Goal: Find specific page/section: Locate a particular part of the current website

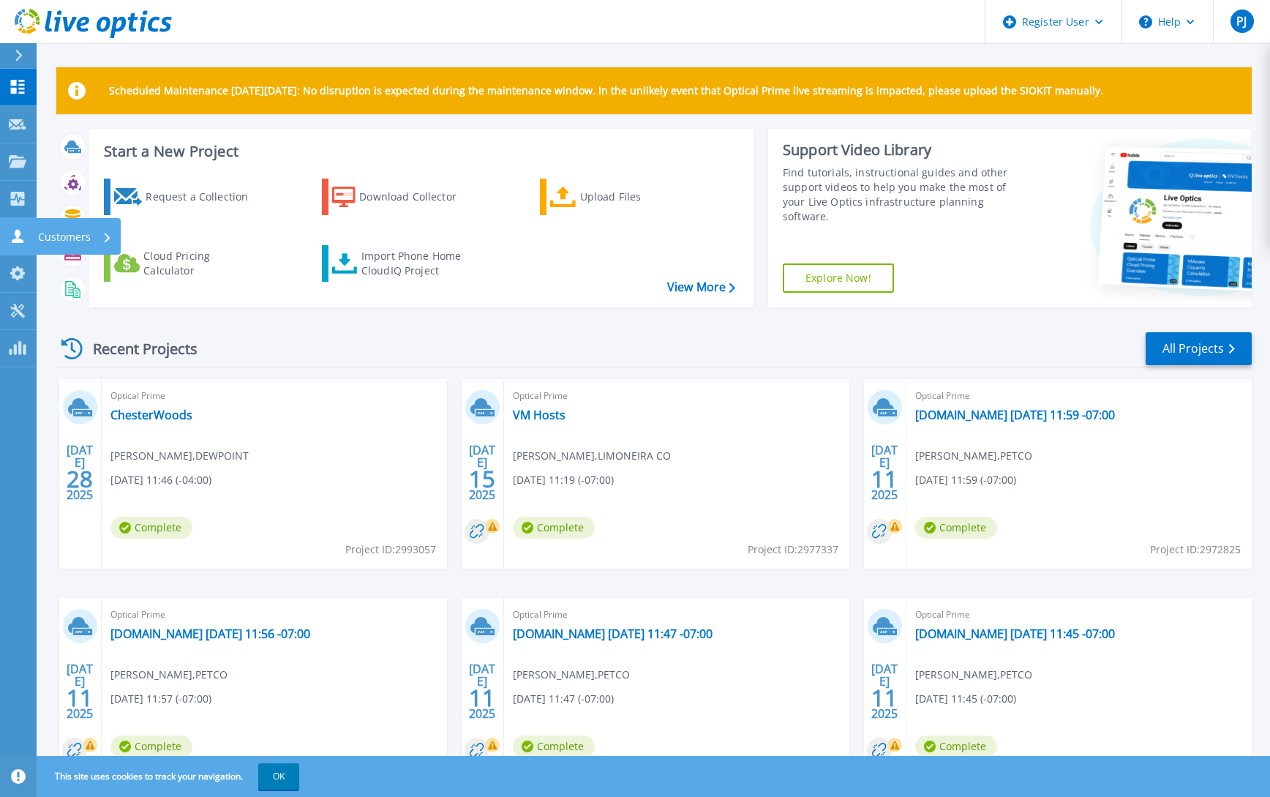
click at [64, 236] on p "Customers" at bounding box center [64, 237] width 53 height 38
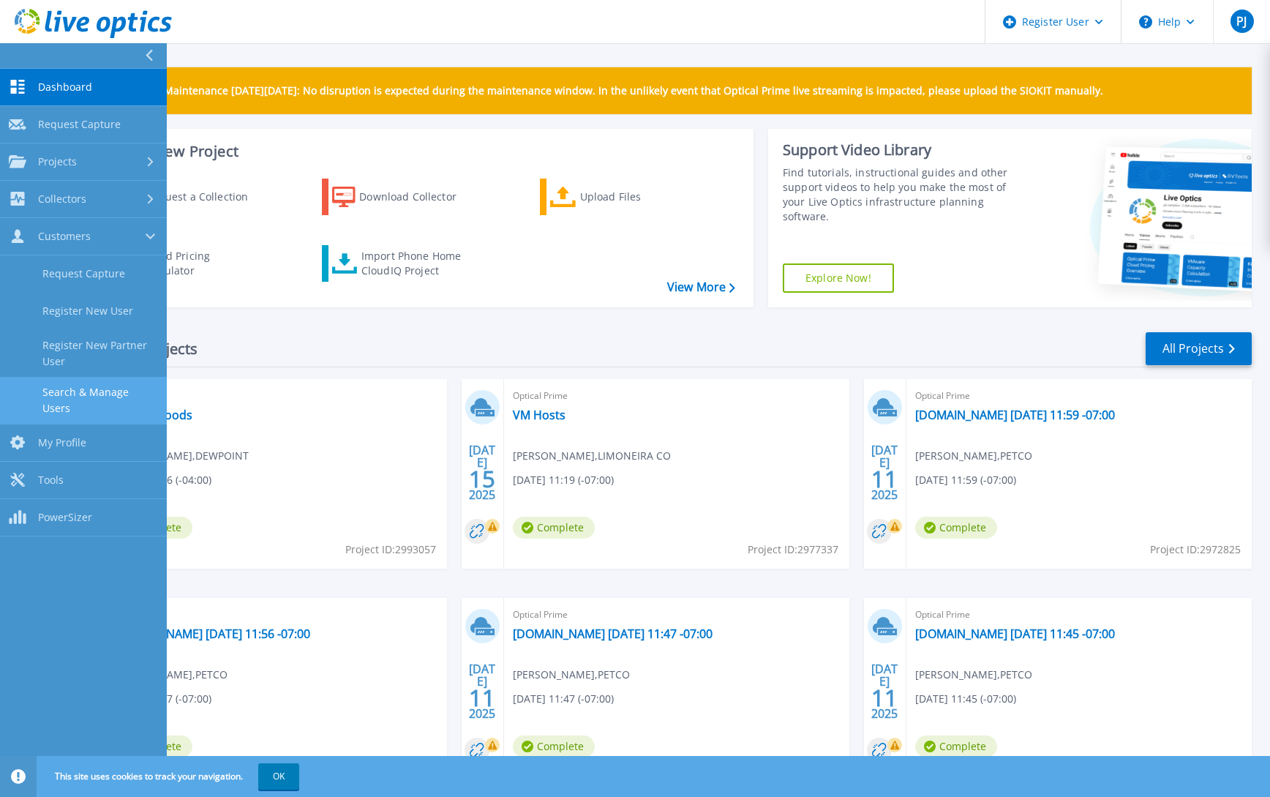
click at [127, 399] on link "Search & Manage Users" at bounding box center [83, 400] width 167 height 47
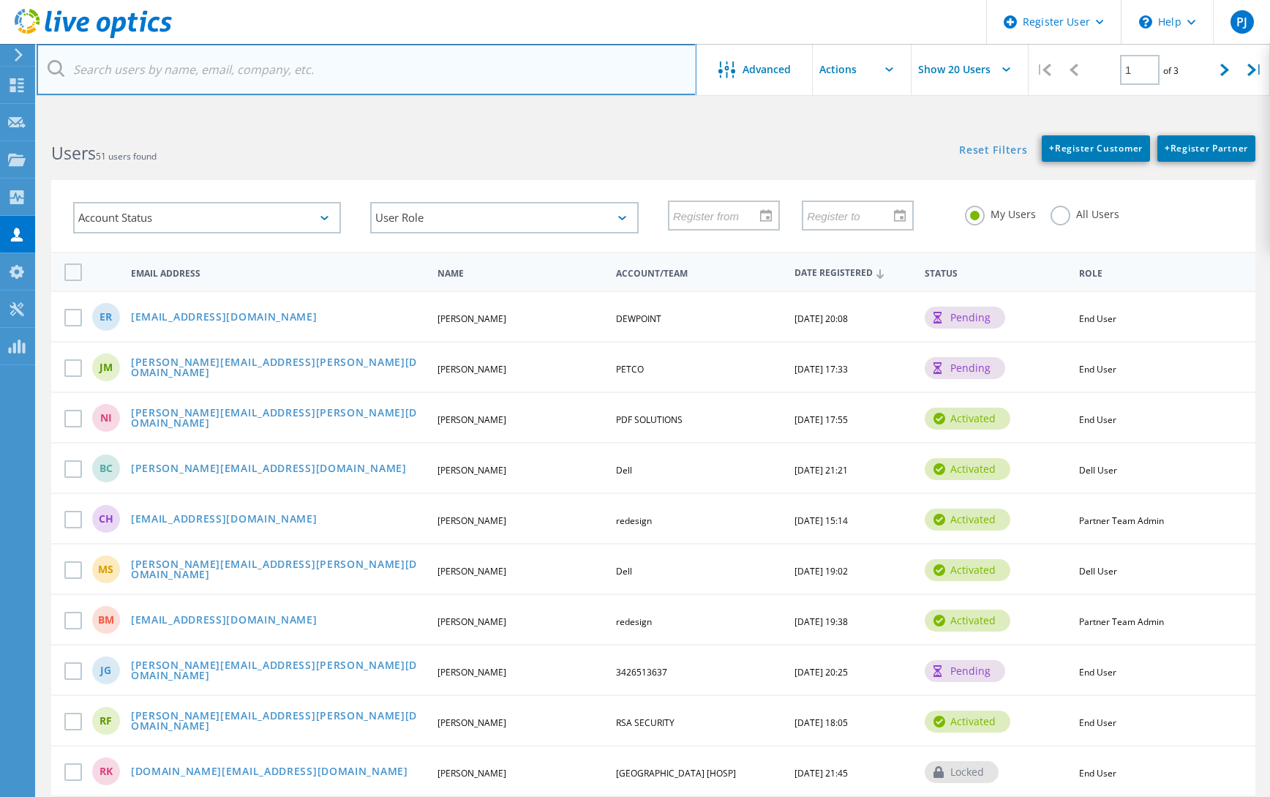
click at [273, 72] on input "text" at bounding box center [367, 69] width 660 height 51
paste input "fidelis"
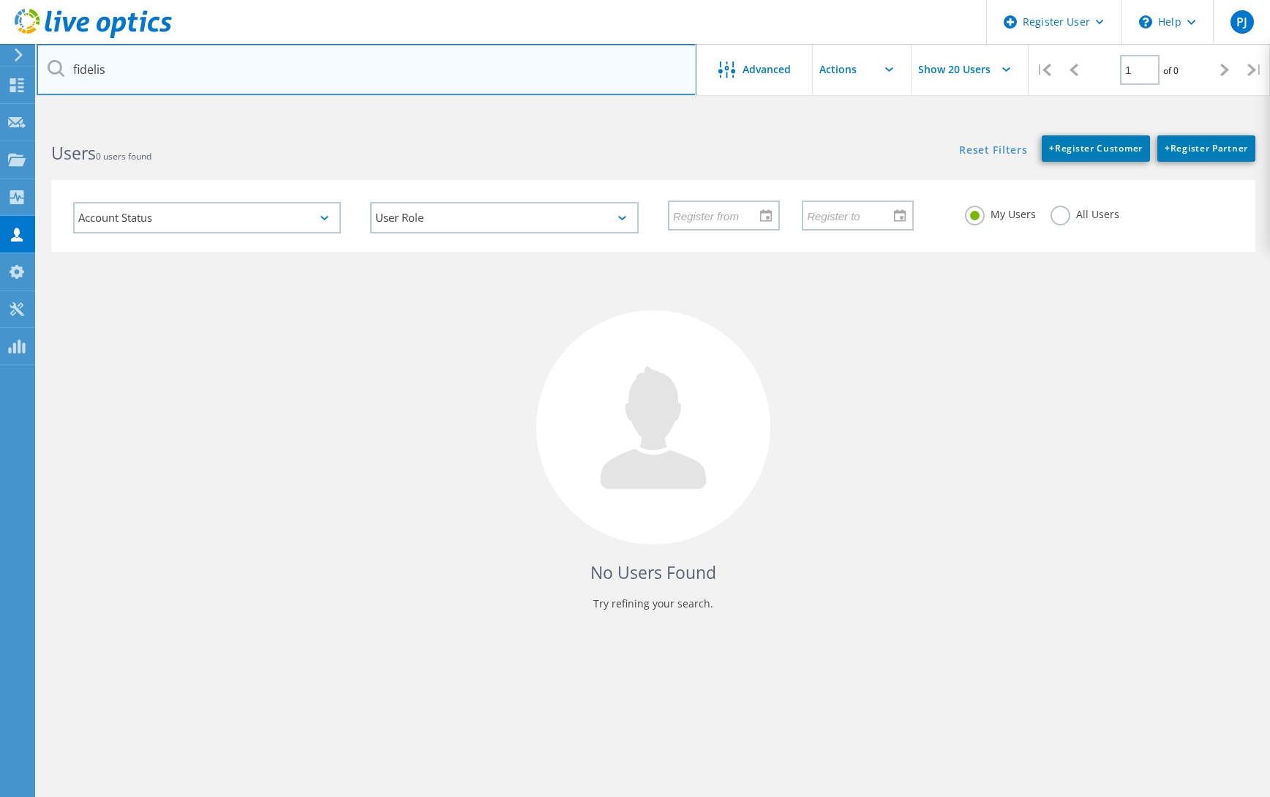
click at [134, 66] on input "fidelis" at bounding box center [367, 69] width 660 height 51
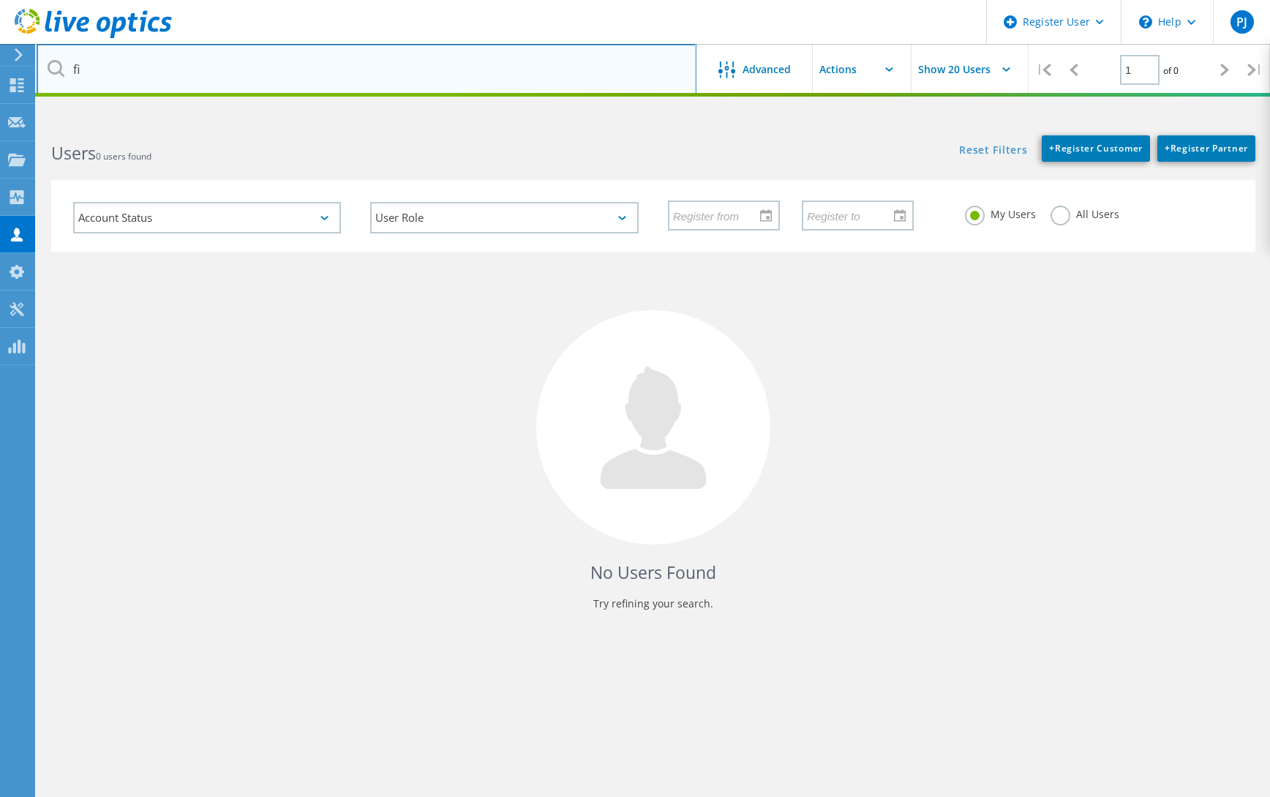
type input "f"
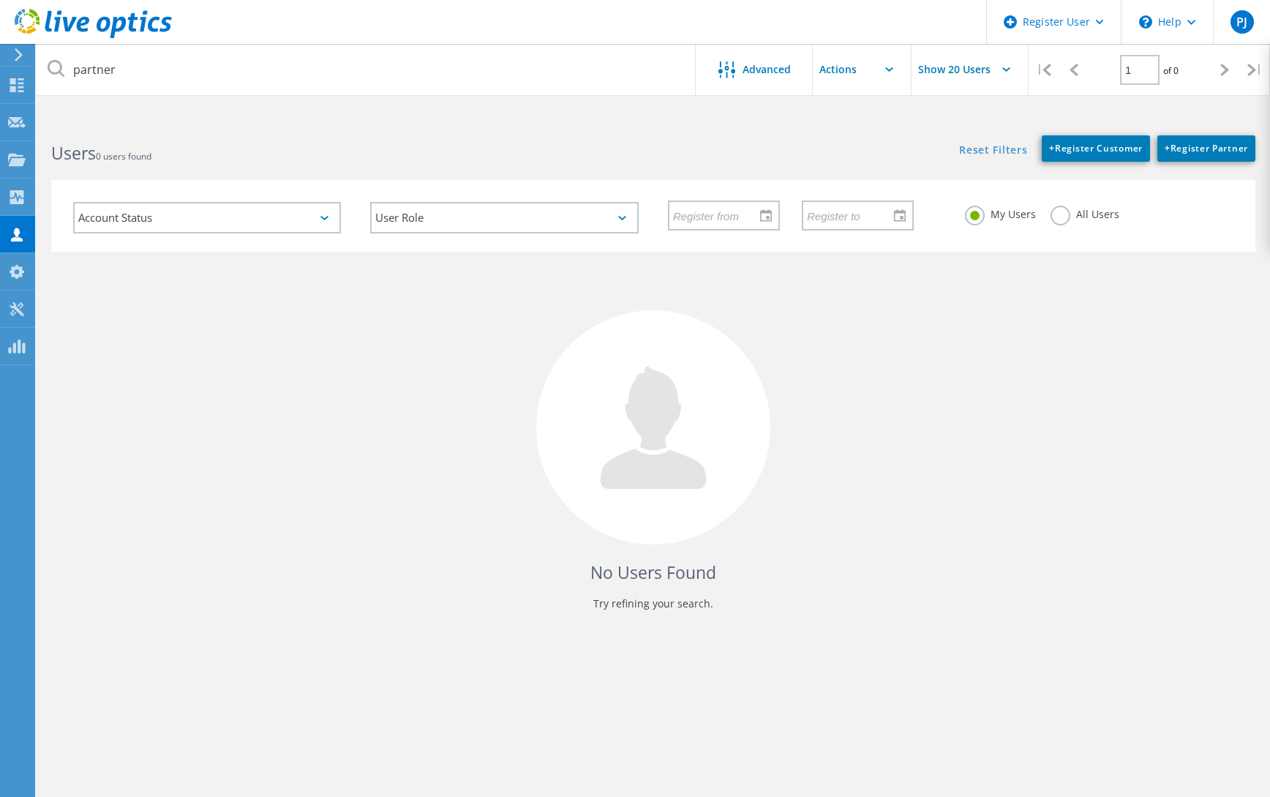
click at [1060, 218] on label "All Users" at bounding box center [1085, 213] width 69 height 14
click at [0, 0] on input "All Users" at bounding box center [0, 0] width 0 height 0
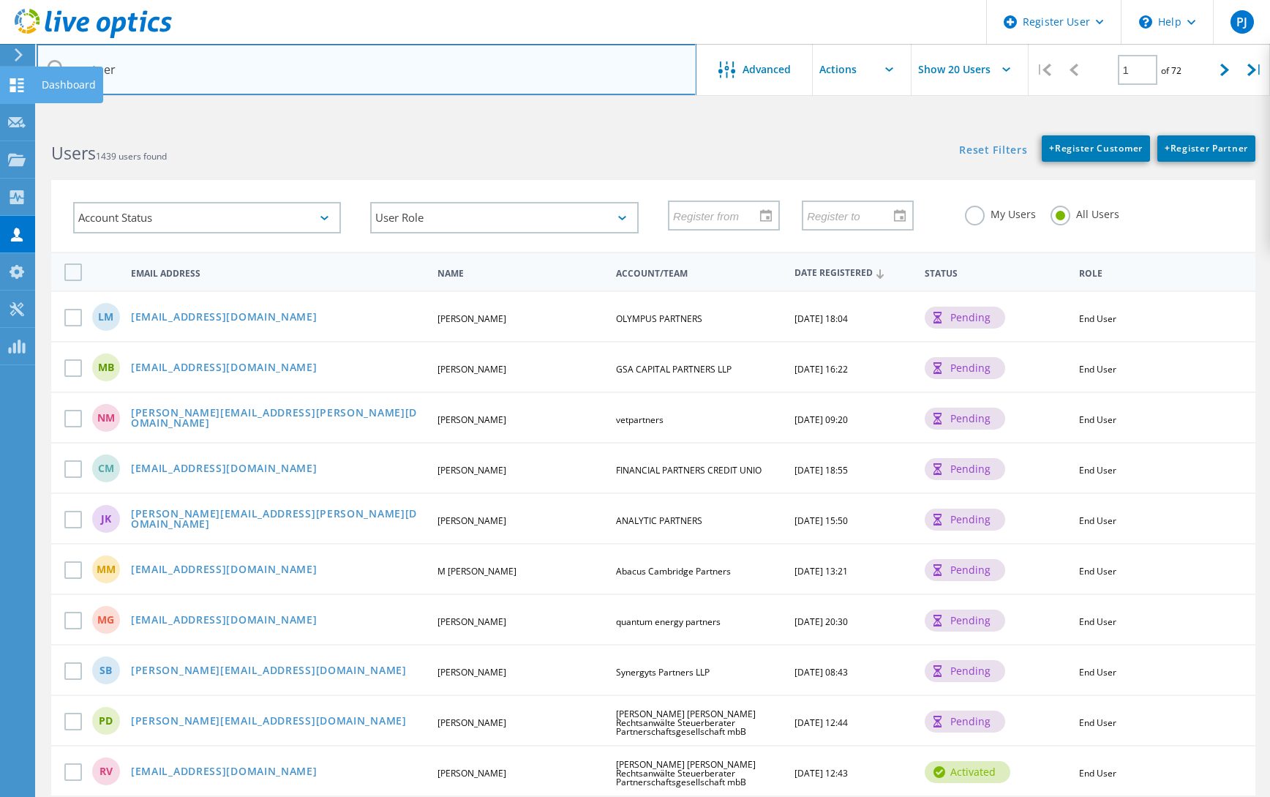
drag, startPoint x: 176, startPoint y: 74, endPoint x: 6, endPoint y: 68, distance: 170.6
click at [6, 121] on div "Register User \n Help Explore Helpful Articles Contact Support PJ Dell User Pau…" at bounding box center [635, 740] width 1270 height 1238
drag, startPoint x: 149, startPoint y: 70, endPoint x: 34, endPoint y: 72, distance: 114.9
click at [34, 121] on div "Register User \n Help Explore Helpful Articles Contact Support PJ Dell User Pau…" at bounding box center [635, 740] width 1270 height 1238
drag, startPoint x: 138, startPoint y: 74, endPoint x: 74, endPoint y: 71, distance: 63.7
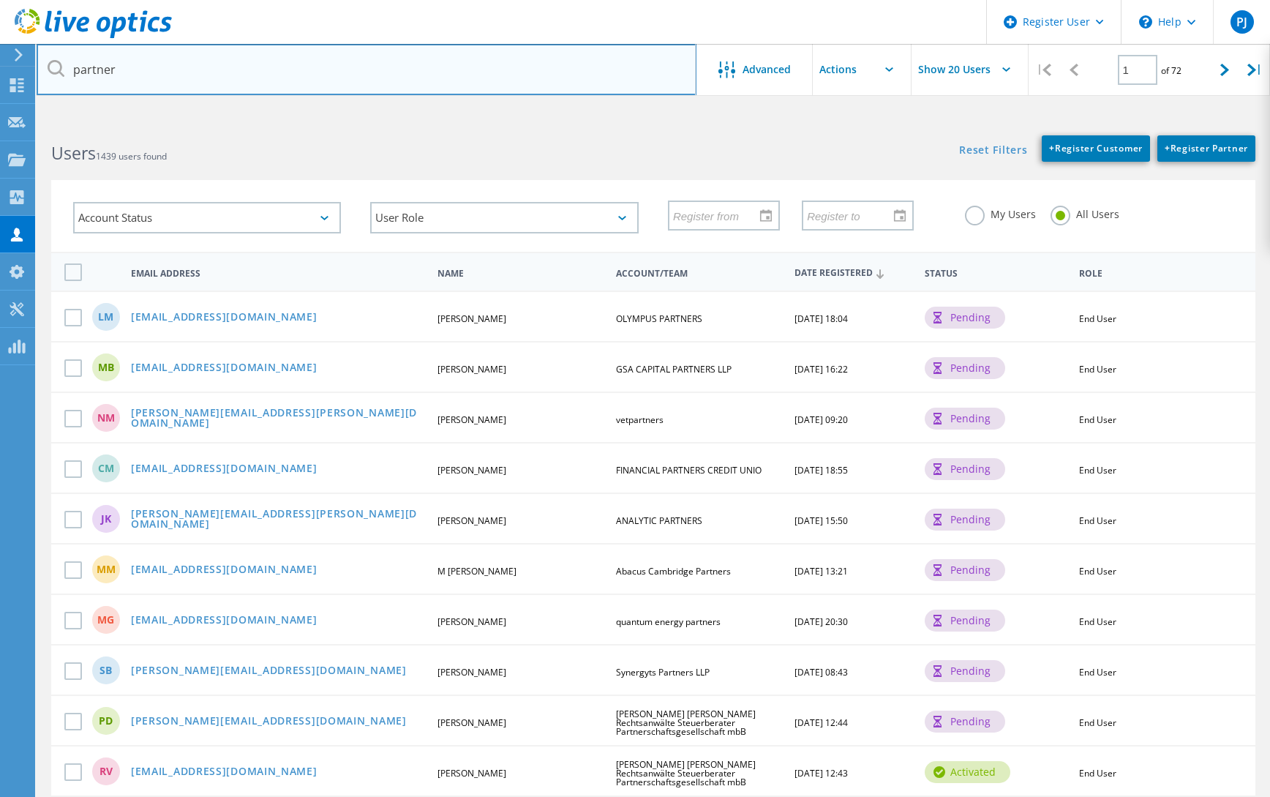
click at [74, 71] on input "partner" at bounding box center [367, 69] width 660 height 51
paste input "fidelis"
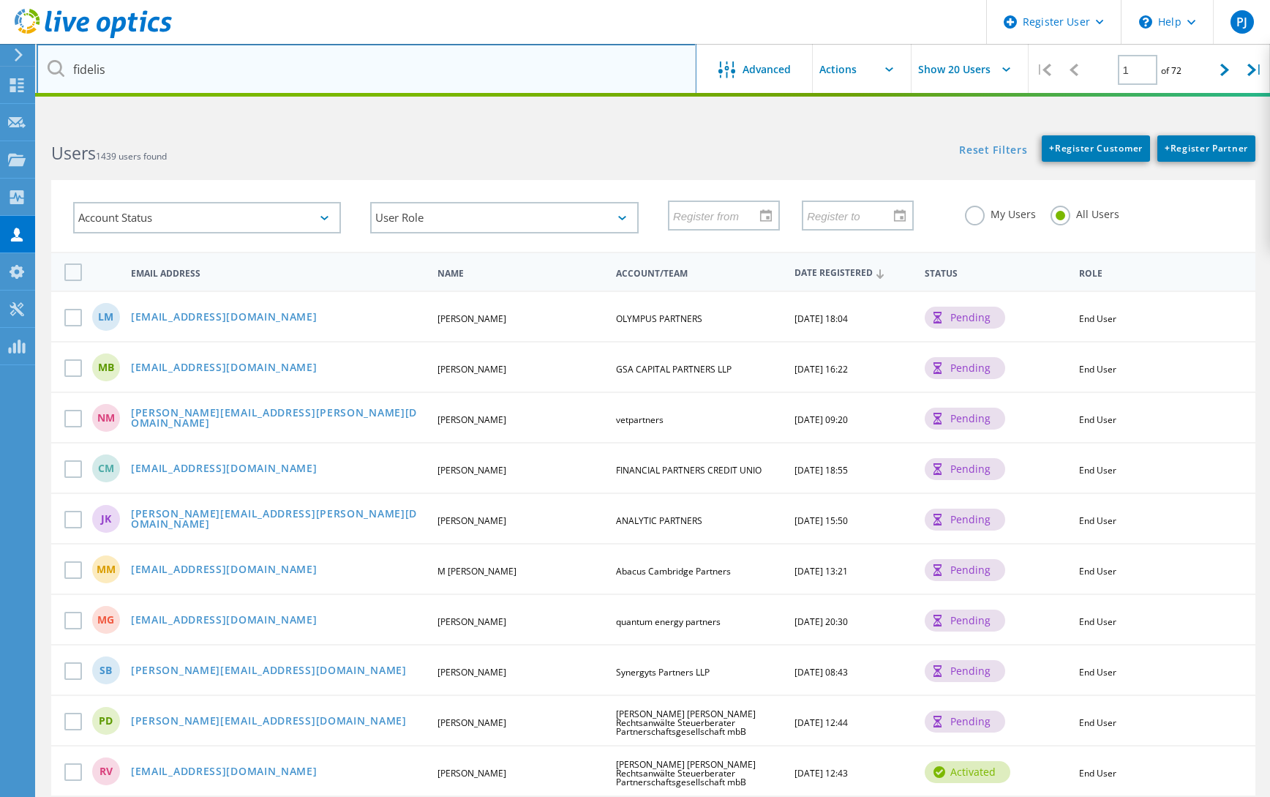
type input "fidelis"
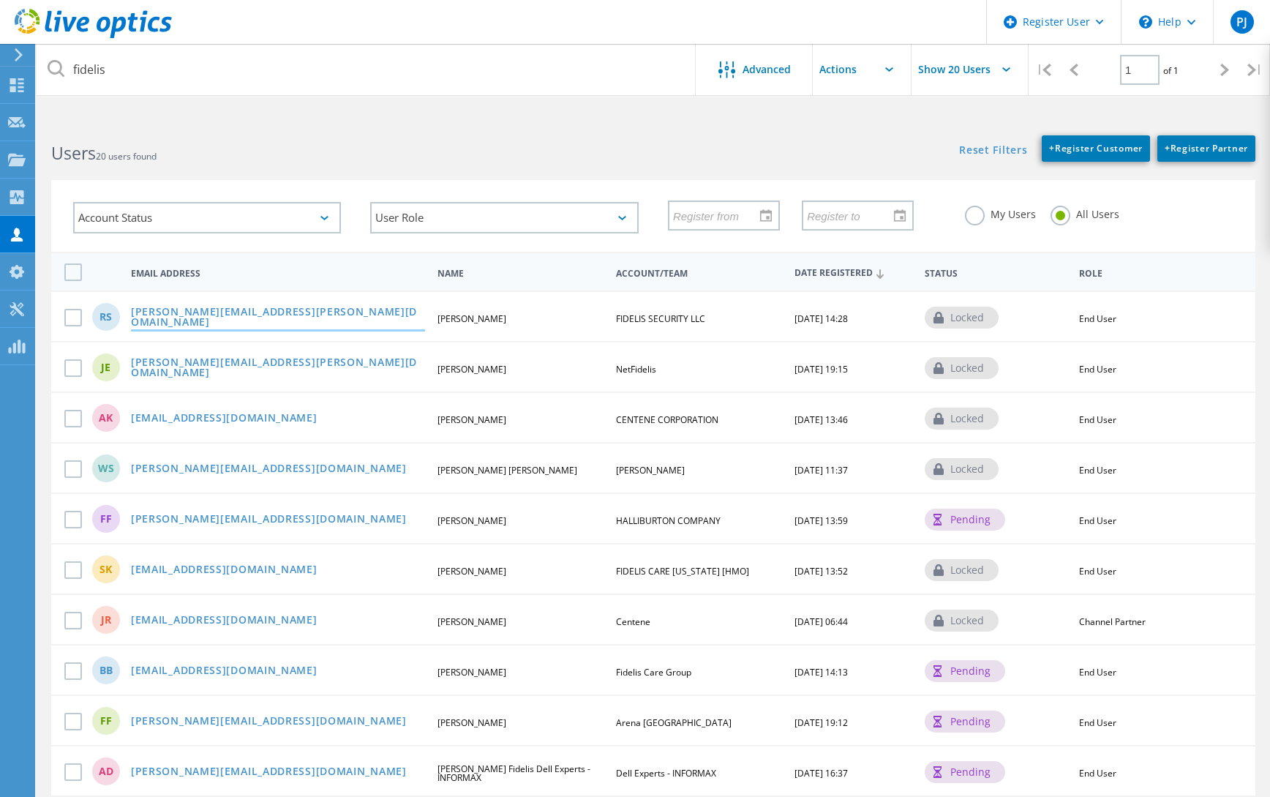
click at [183, 319] on link "[PERSON_NAME][EMAIL_ADDRESS][PERSON_NAME][DOMAIN_NAME]" at bounding box center [278, 318] width 294 height 23
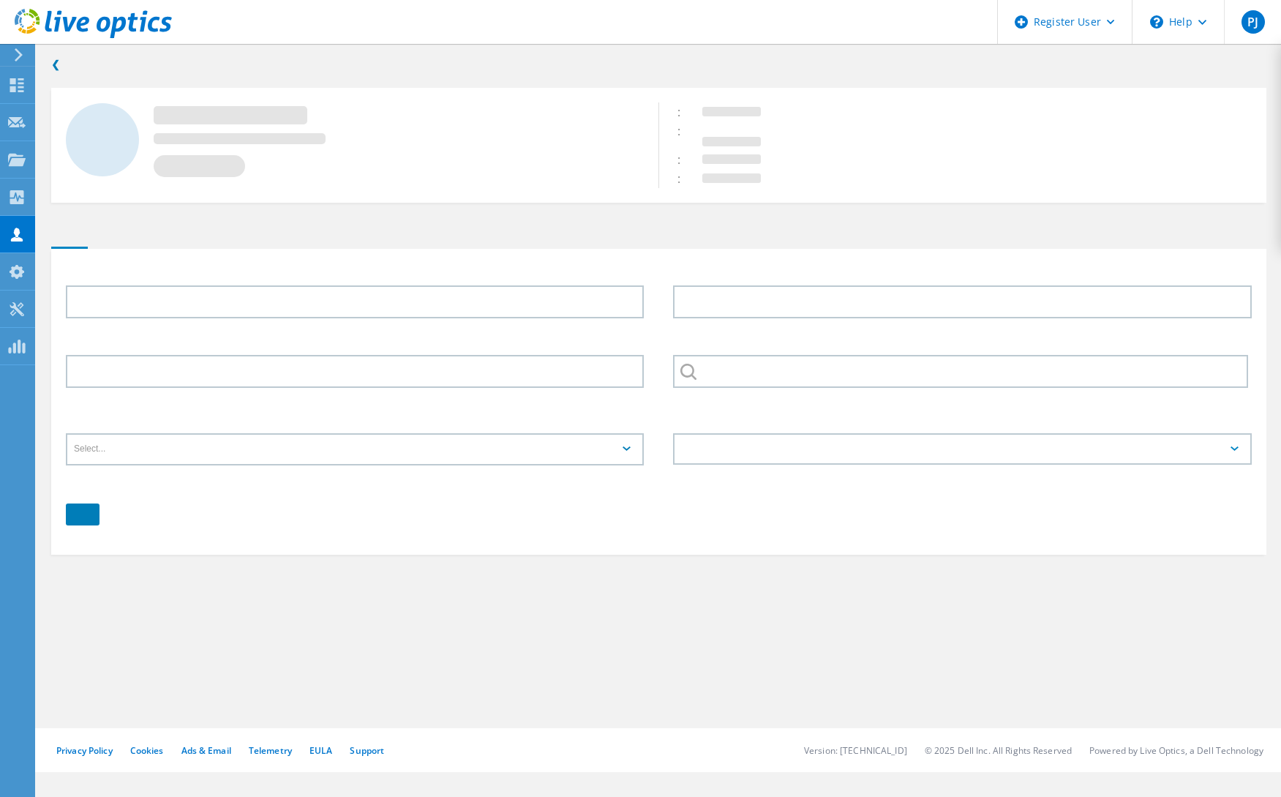
type input "Ryan"
type input "Sipes"
type input "FIDELIS SECURITY LLC"
type input "English"
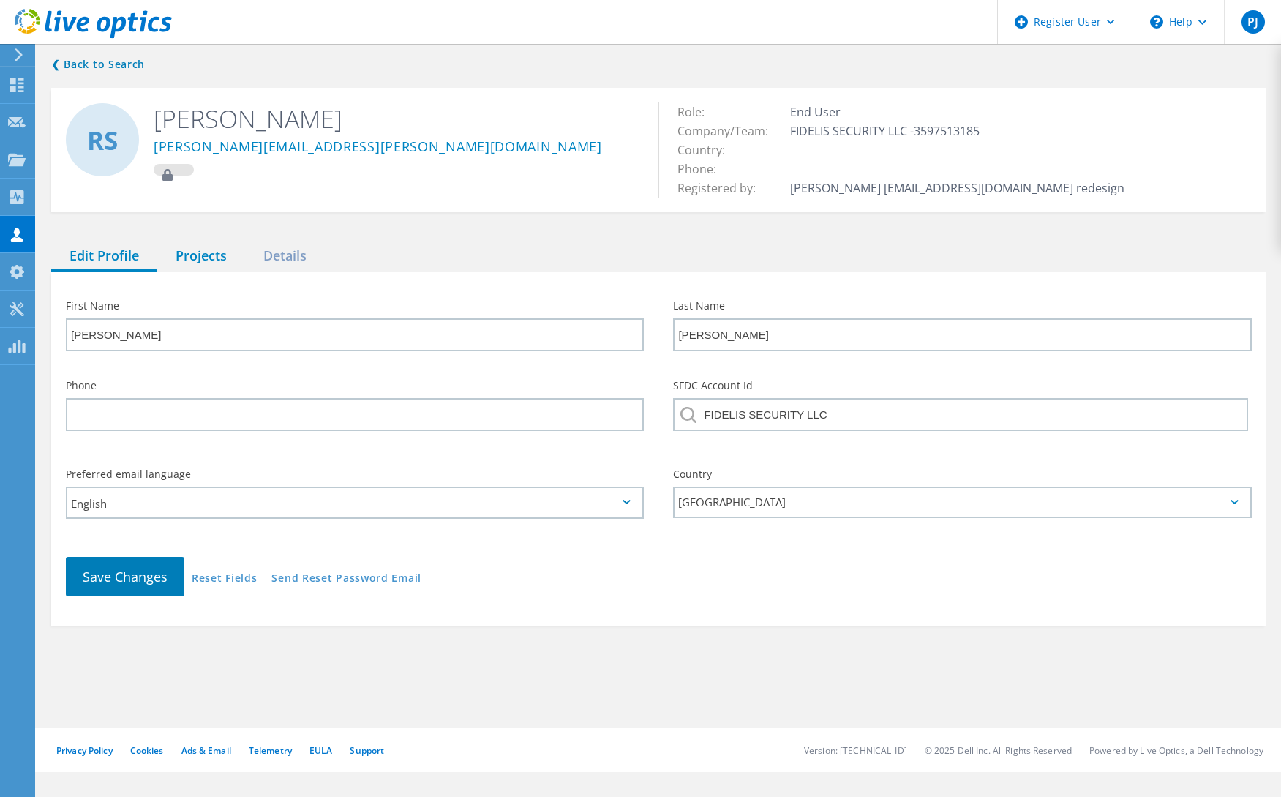
click at [201, 258] on div "Projects" at bounding box center [201, 256] width 88 height 30
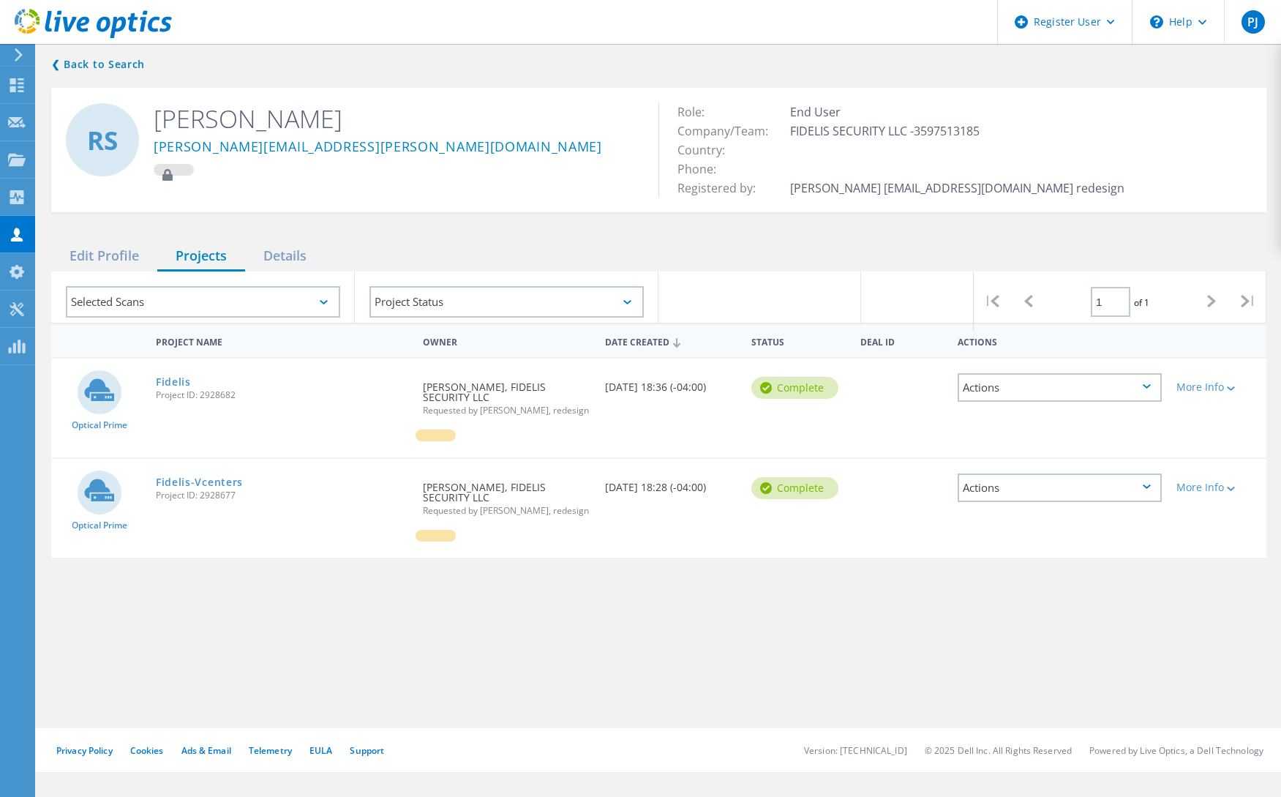
click at [110, 402] on circle at bounding box center [100, 392] width 44 height 44
click at [173, 377] on link "Fidelis" at bounding box center [173, 382] width 35 height 10
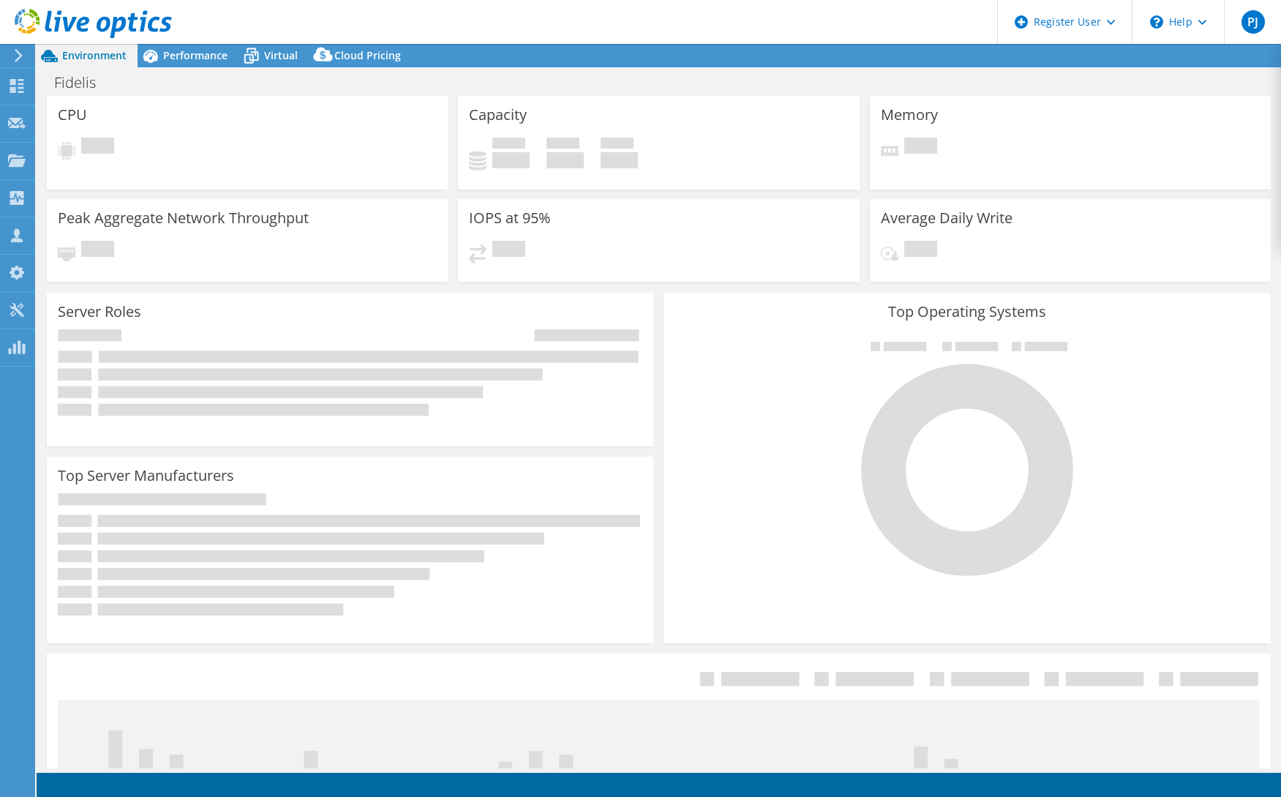
select select "USD"
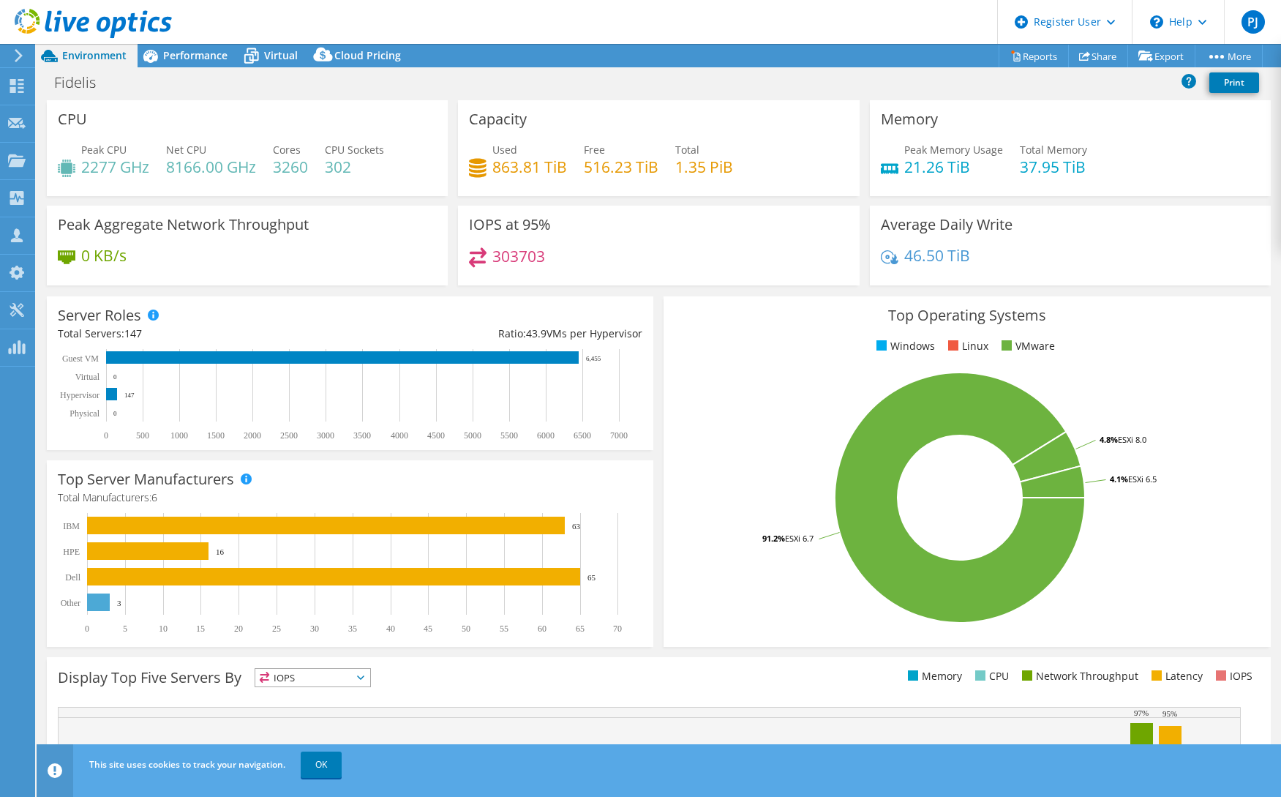
click at [211, 135] on div "CPU Peak CPU 2277 GHz Net CPU 8166.00 GHz Cores 3260 CPU Sockets 302" at bounding box center [247, 148] width 401 height 96
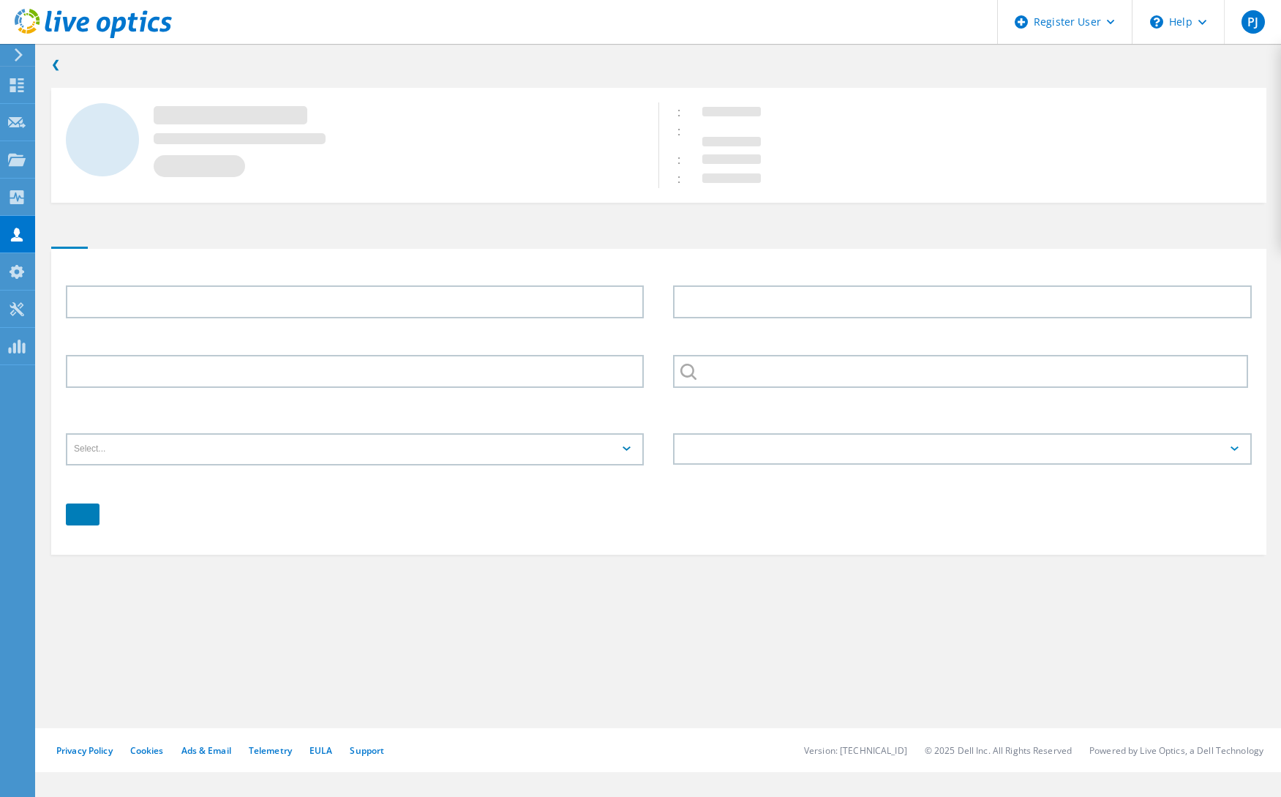
type input "Ryan"
type input "Sipes"
type input "FIDELIS SECURITY LLC"
type input "English"
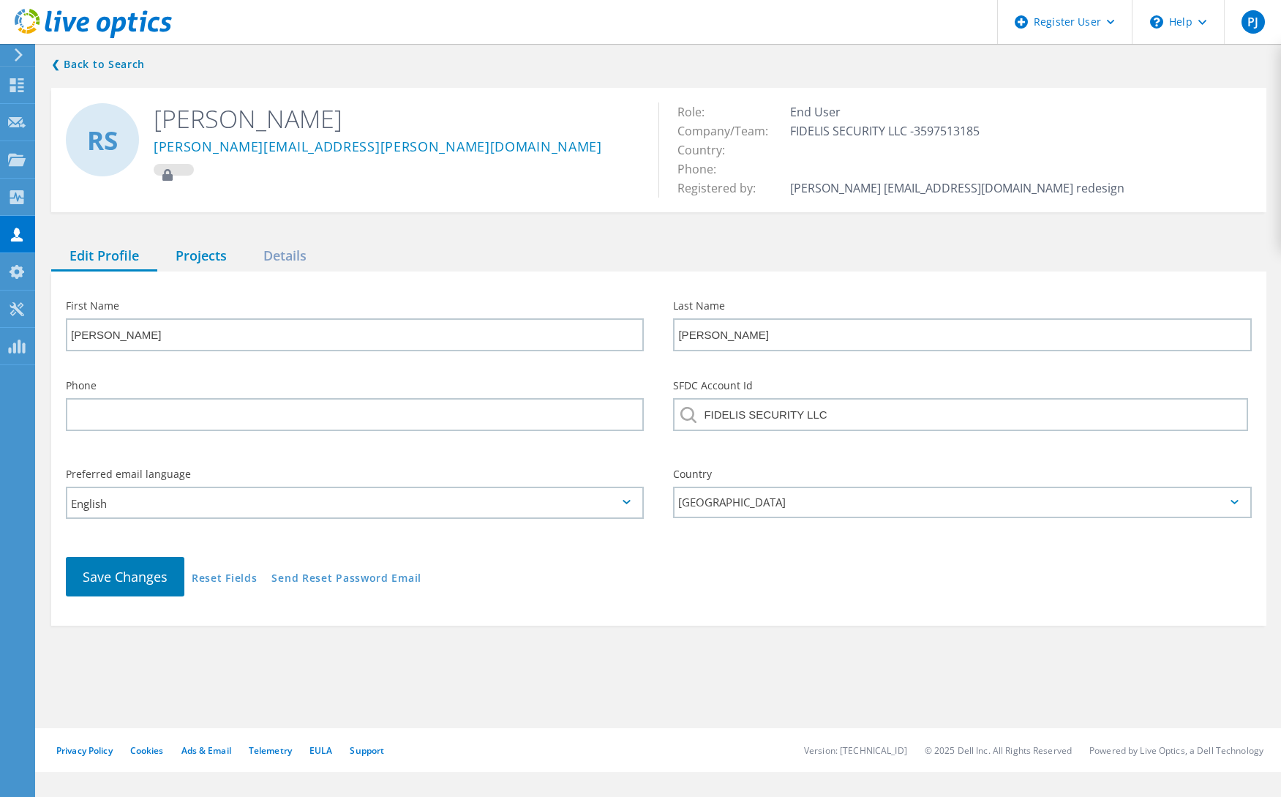
click at [191, 261] on div "Projects" at bounding box center [201, 256] width 88 height 30
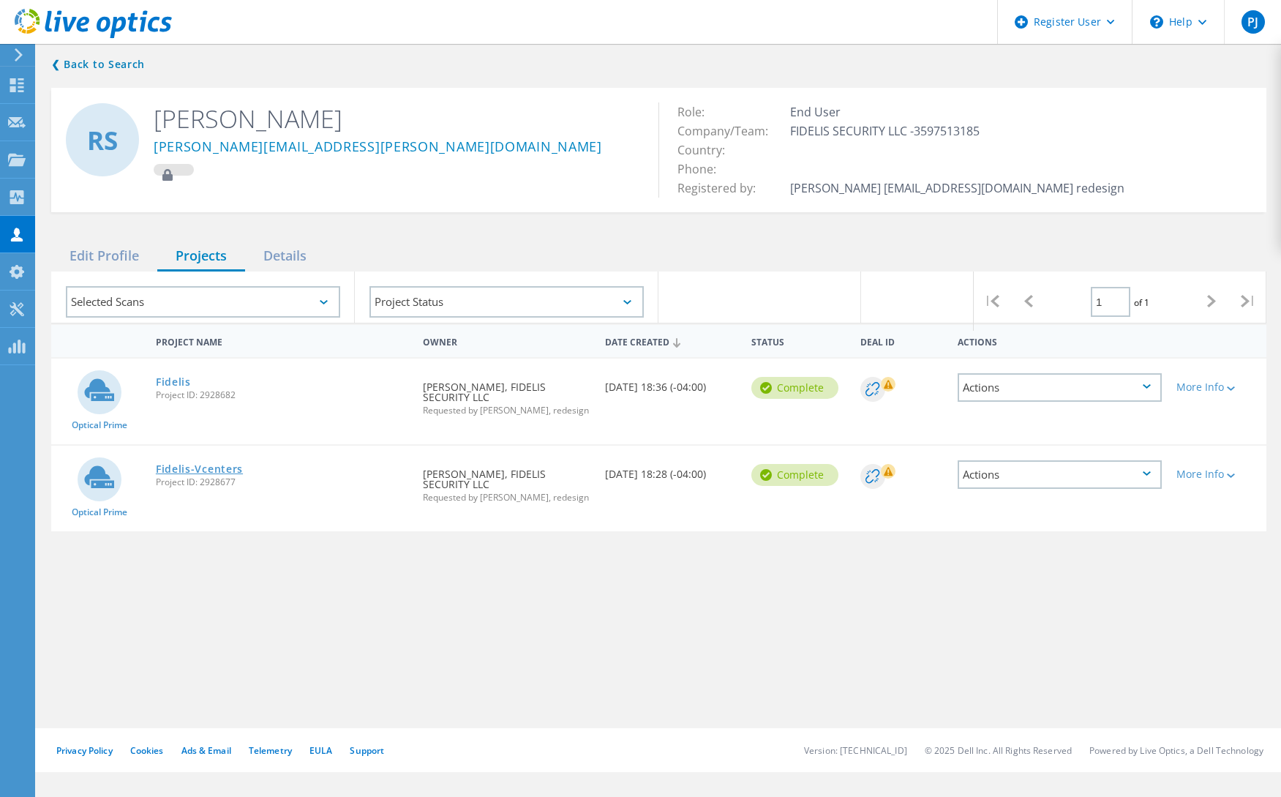
click at [219, 464] on link "Fidelis-Vcenters" at bounding box center [199, 469] width 87 height 10
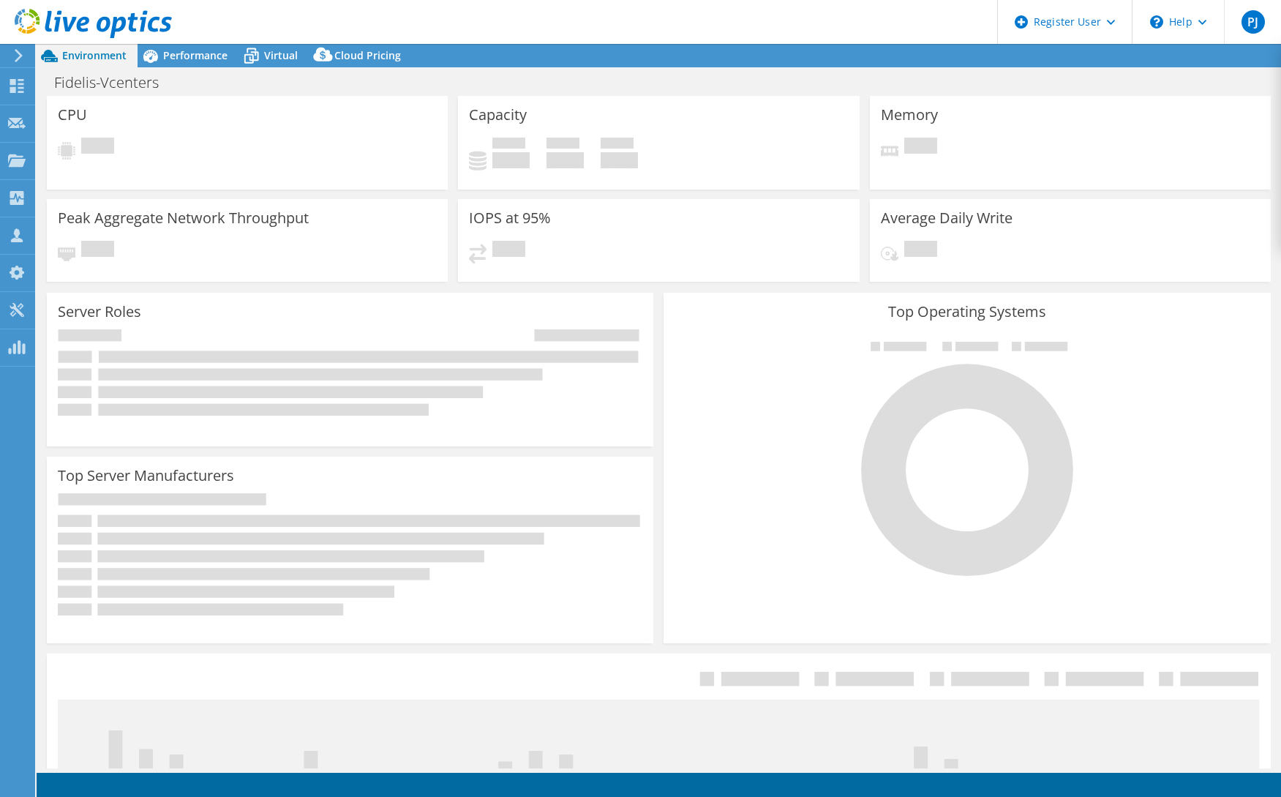
select select "USD"
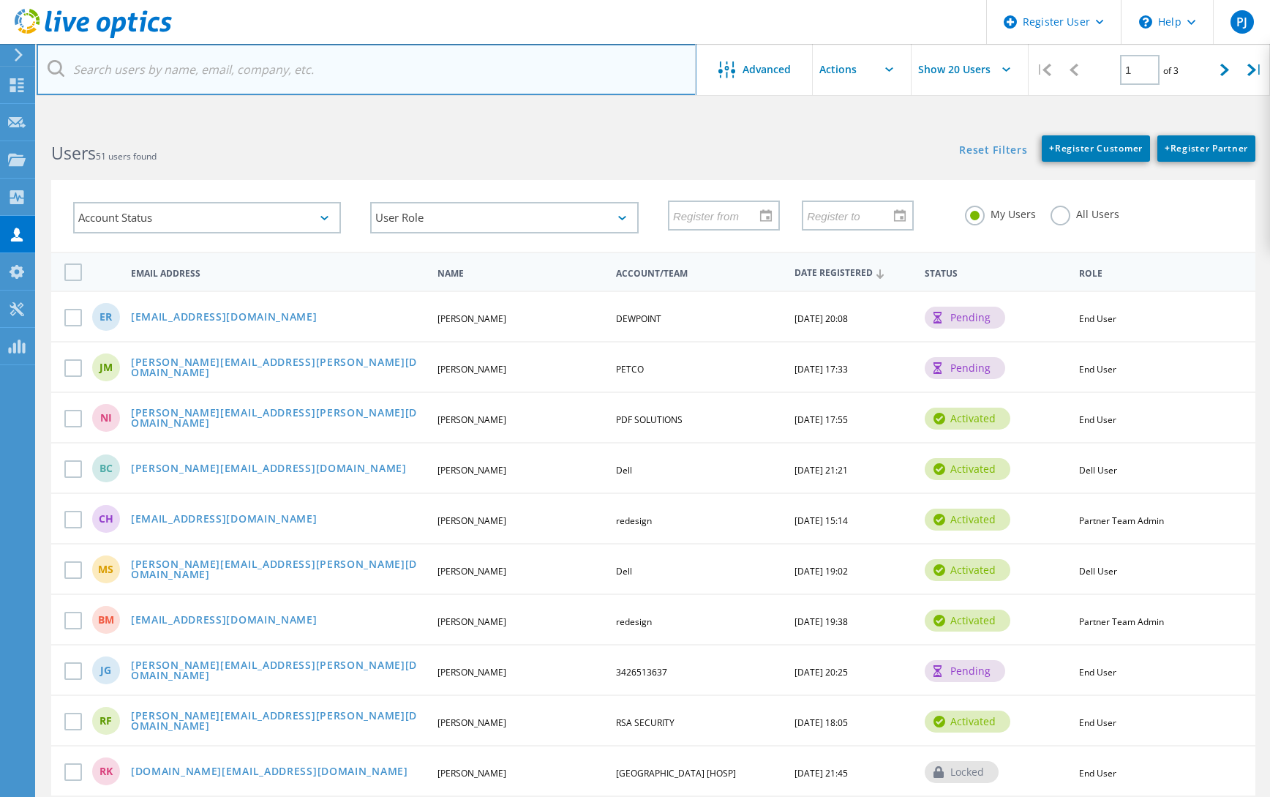
click at [202, 65] on input "text" at bounding box center [367, 69] width 660 height 51
type input "fidelis"
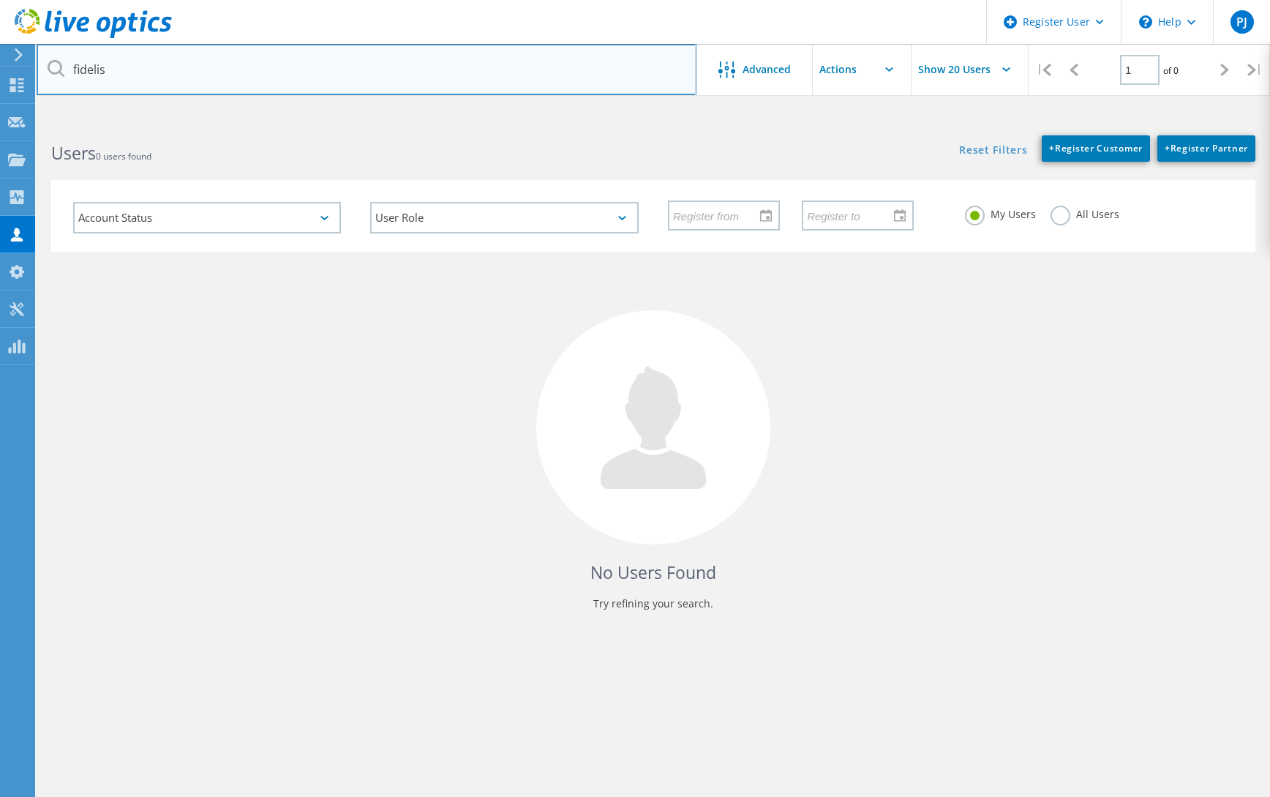
click at [312, 74] on input "fidelis" at bounding box center [367, 69] width 660 height 51
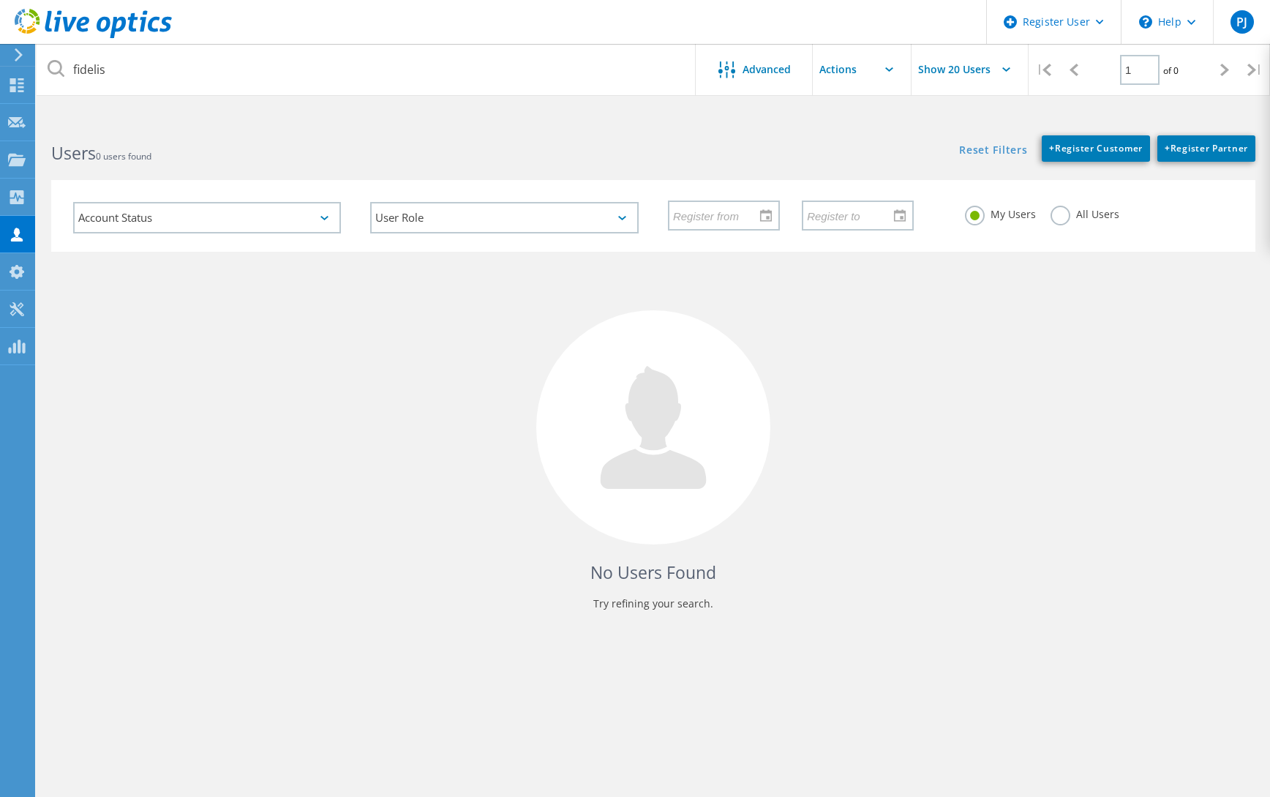
click at [1051, 217] on label "All Users" at bounding box center [1085, 213] width 69 height 14
click at [0, 0] on input "All Users" at bounding box center [0, 0] width 0 height 0
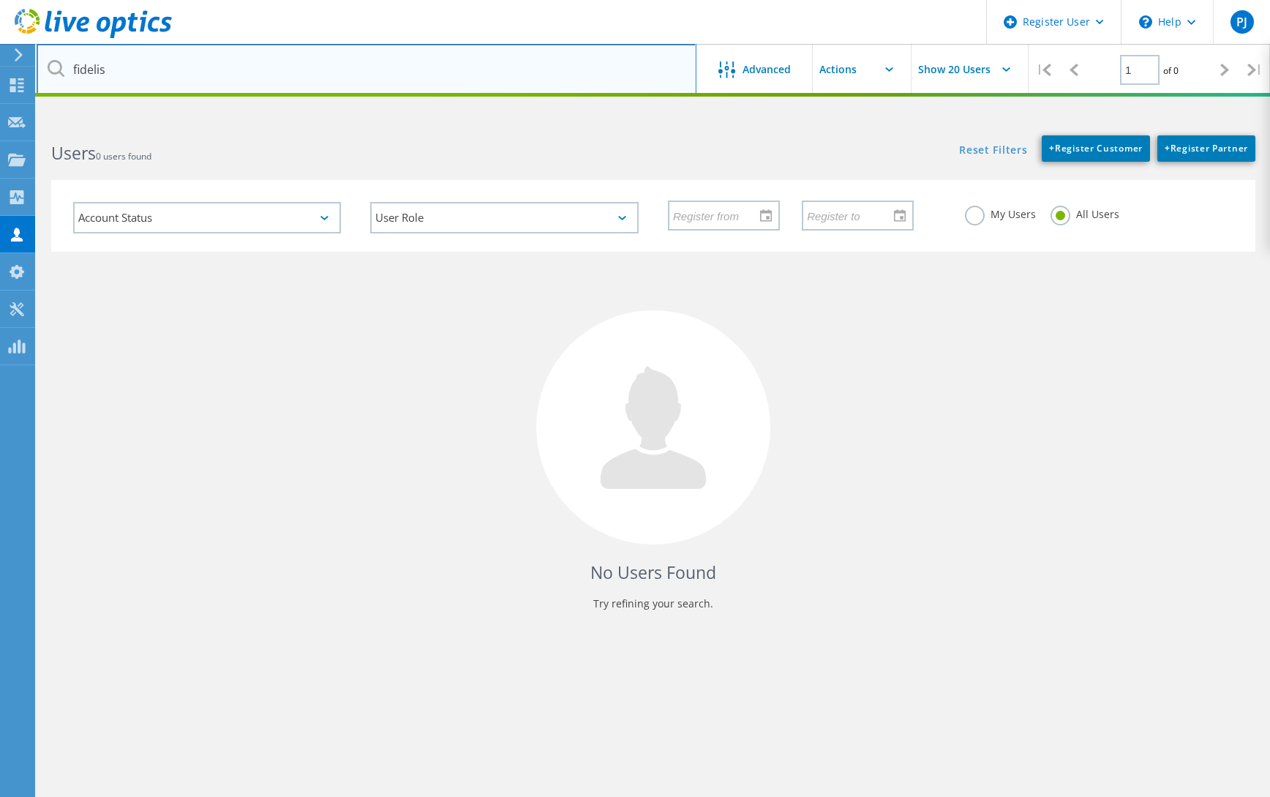
click at [170, 61] on input "fidelis" at bounding box center [367, 69] width 660 height 51
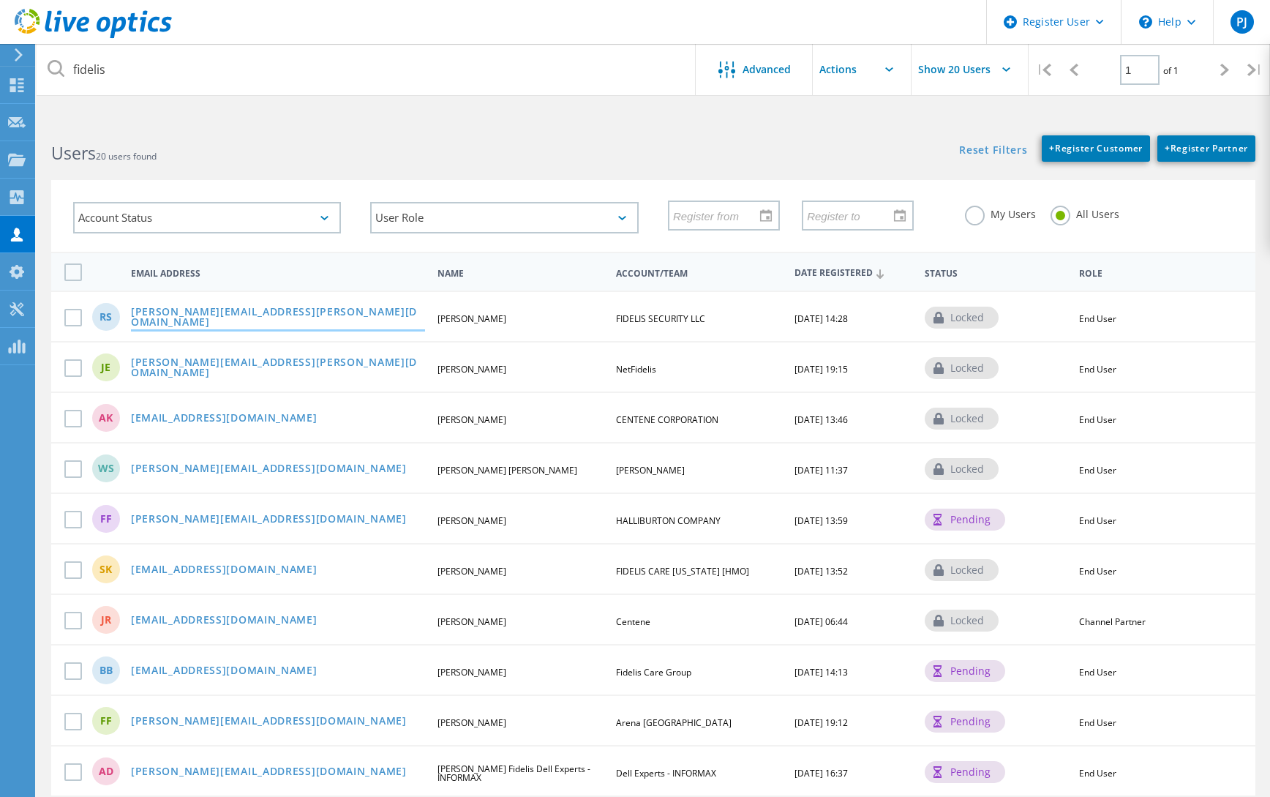
click at [244, 318] on link "[PERSON_NAME][EMAIL_ADDRESS][PERSON_NAME][DOMAIN_NAME]" at bounding box center [278, 318] width 294 height 23
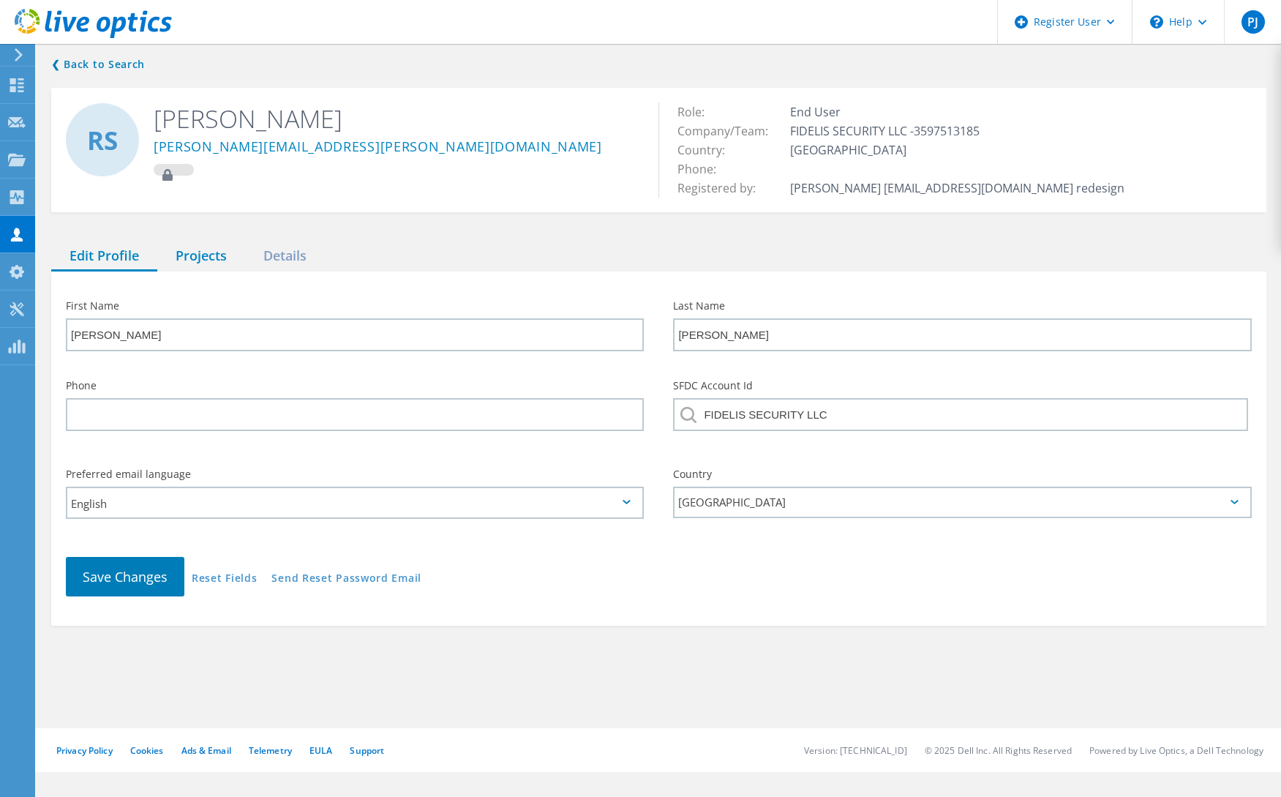
click at [195, 258] on div "Projects" at bounding box center [201, 256] width 88 height 30
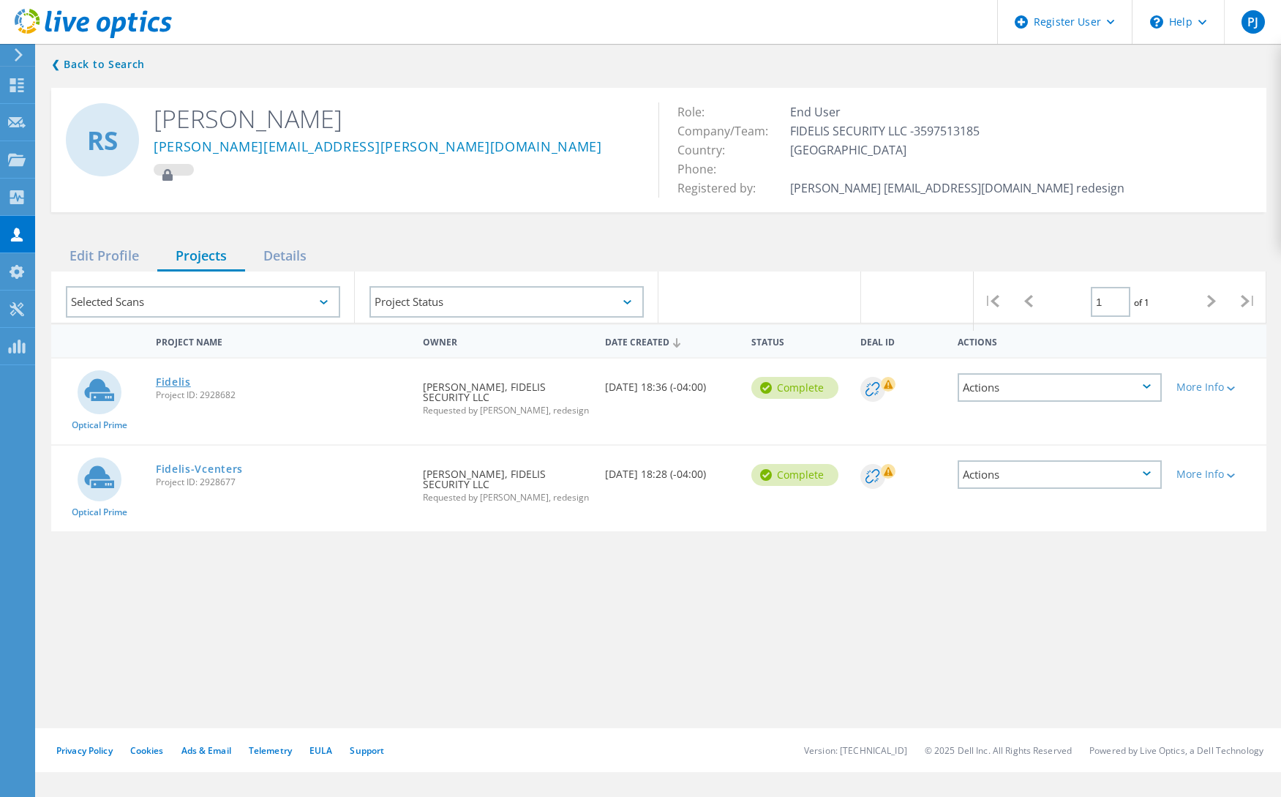
click at [175, 380] on link "Fidelis" at bounding box center [173, 382] width 35 height 10
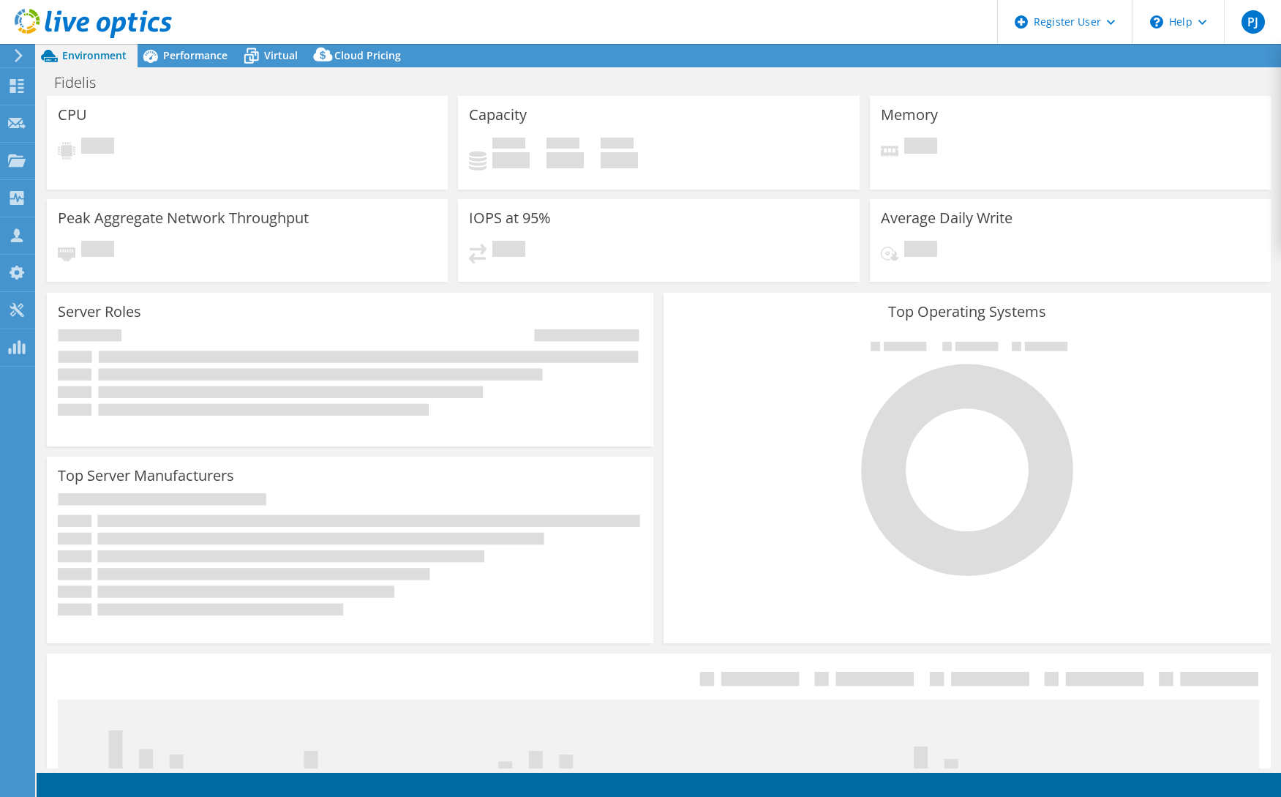
select select "USD"
